Goal: Download file/media

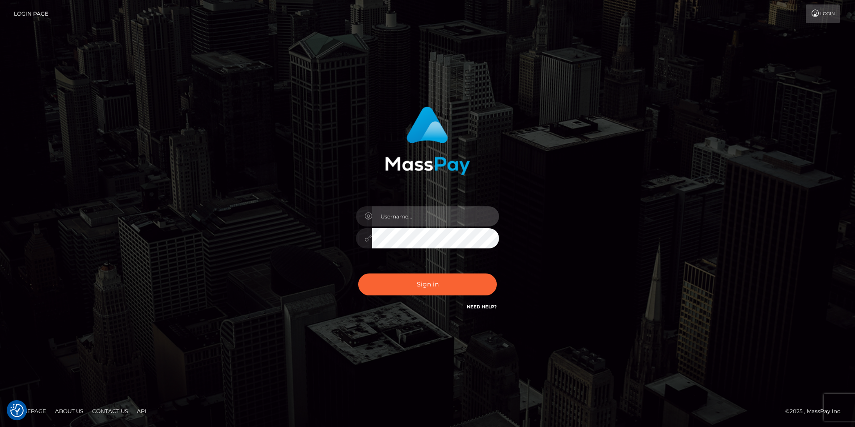
type input "Simone Hayward"
click at [570, 284] on div "Simone Hayward Sign in" at bounding box center [428, 214] width 510 height 228
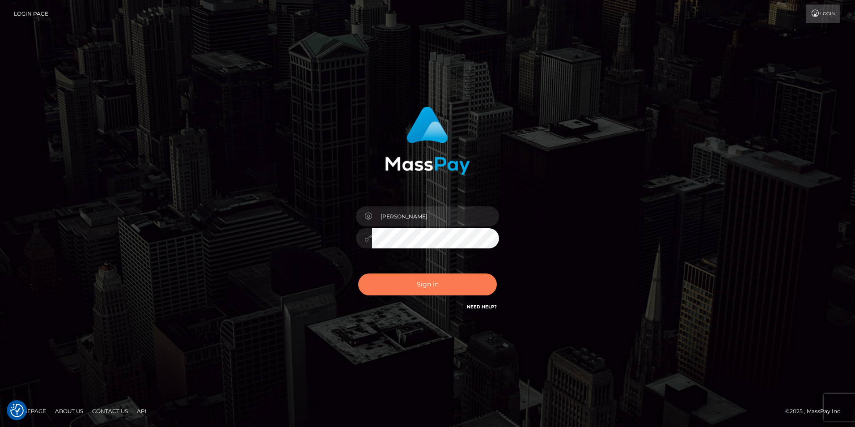
click at [483, 284] on button "Sign in" at bounding box center [427, 284] width 139 height 22
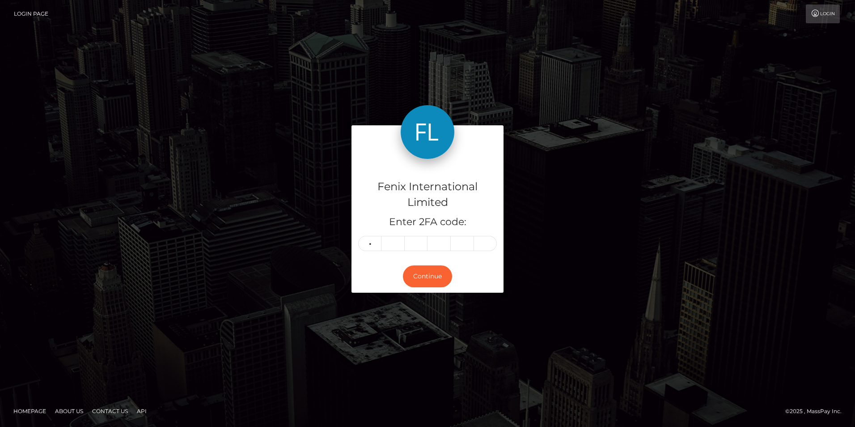
type input "2"
type input "4"
type input "7"
type input "3"
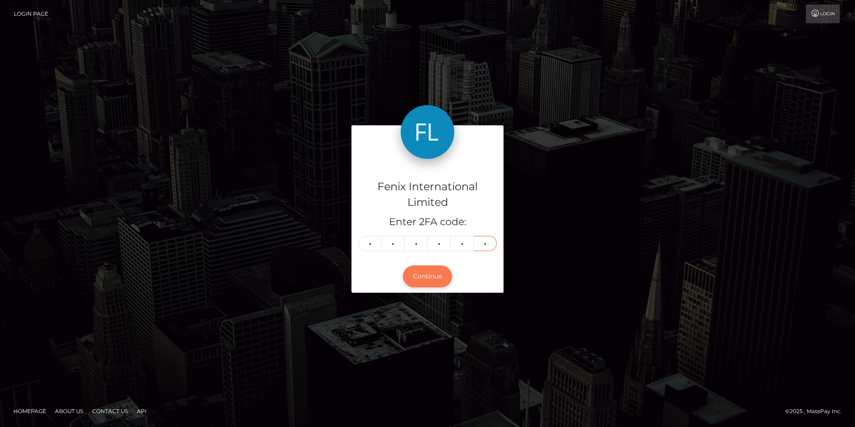
type input "0"
click at [433, 279] on button "Continue" at bounding box center [427, 276] width 49 height 22
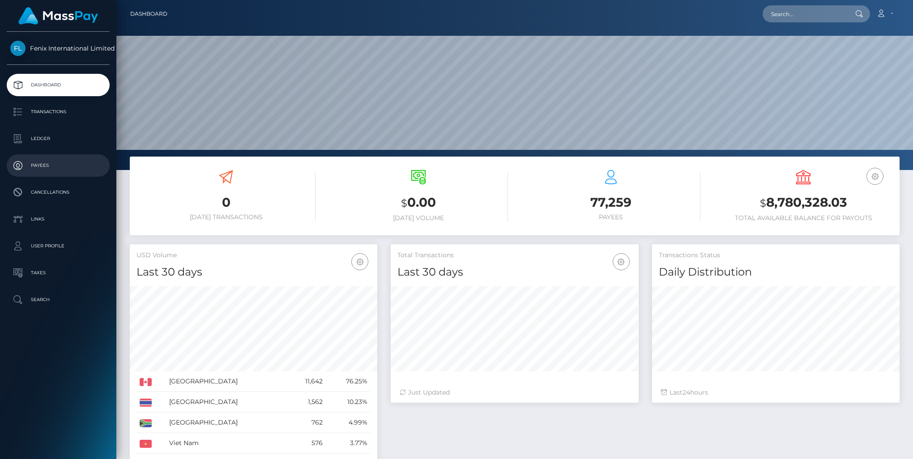
scroll to position [158, 247]
click at [43, 137] on p "Ledger" at bounding box center [58, 138] width 96 height 13
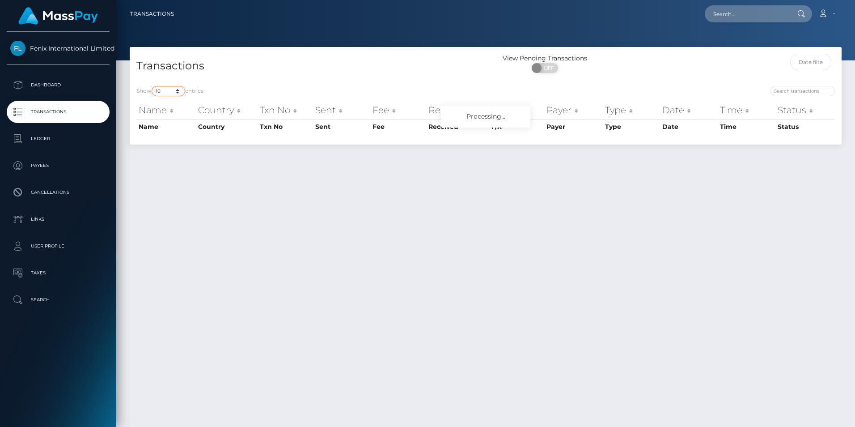
click at [170, 90] on select "10 25 50 100 250 500 1,000 3,500" at bounding box center [169, 91] width 34 height 10
select select "3500"
click at [153, 86] on select "10 25 50 100 250 500 1,000 3,500" at bounding box center [169, 91] width 34 height 10
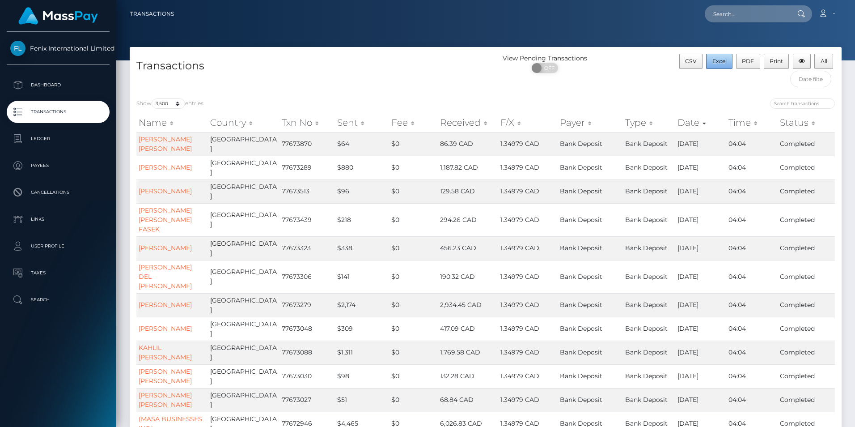
click at [718, 61] on span "Excel" at bounding box center [720, 61] width 14 height 7
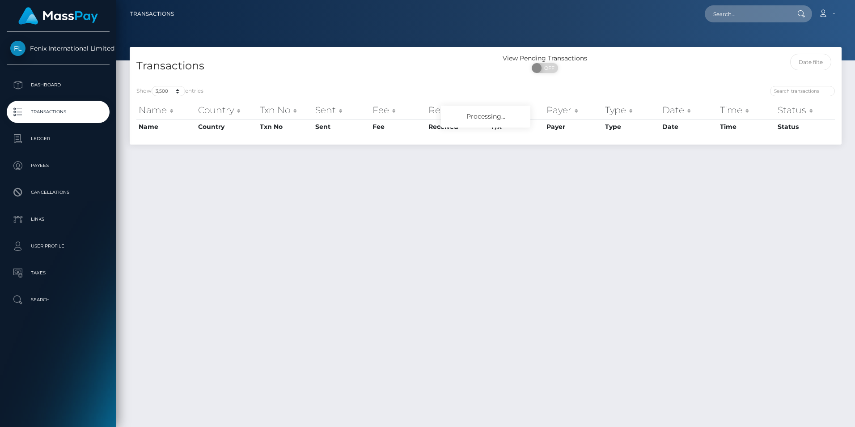
select select "3500"
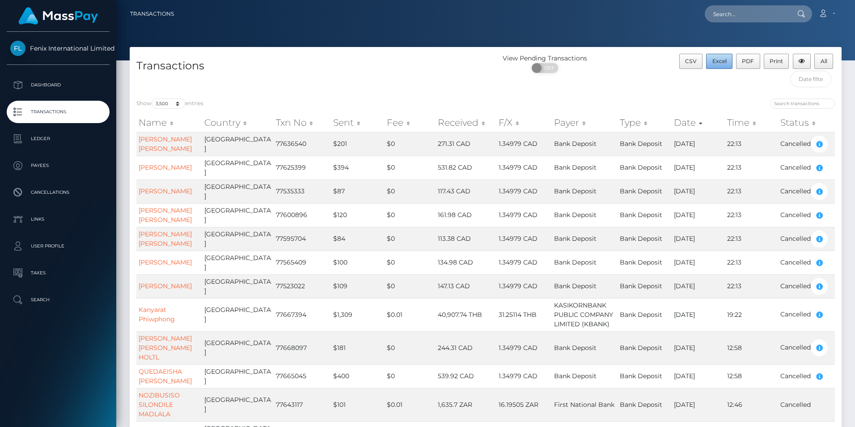
drag, startPoint x: 726, startPoint y: 59, endPoint x: 770, endPoint y: 92, distance: 55.3
click at [726, 59] on span "Excel" at bounding box center [720, 61] width 14 height 7
